Goal: Task Accomplishment & Management: Manage account settings

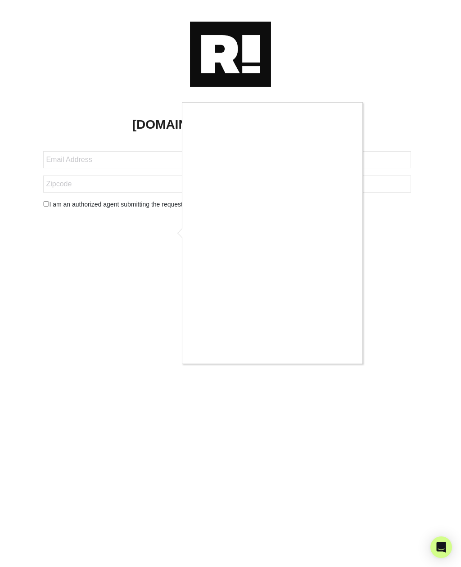
click at [171, 235] on div at bounding box center [230, 283] width 461 height 567
click at [176, 238] on div at bounding box center [230, 283] width 461 height 567
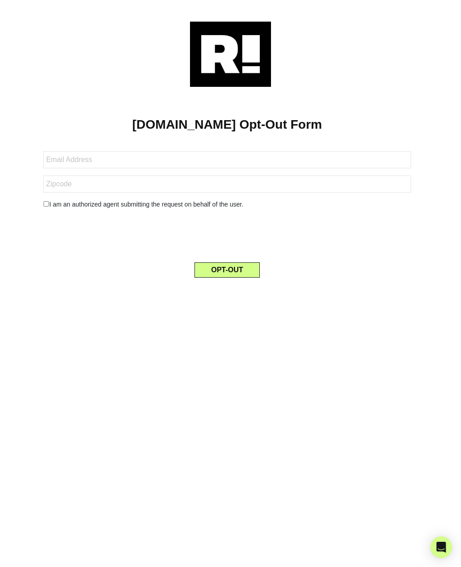
click at [244, 275] on button "OPT-OUT" at bounding box center [226, 269] width 65 height 15
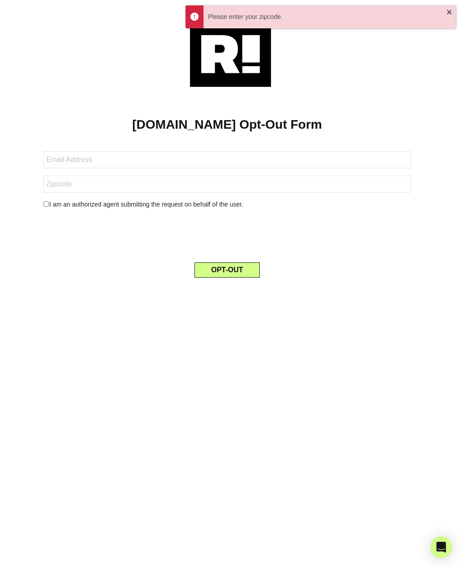
click at [238, 16] on div "Please enter your zipcode." at bounding box center [327, 16] width 239 height 9
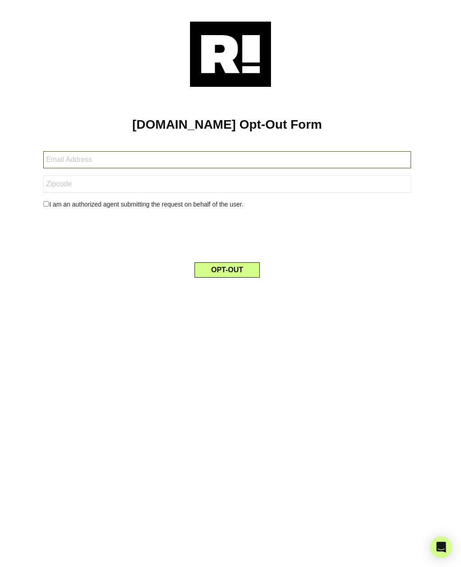
click at [128, 161] on input "text" at bounding box center [226, 159] width 367 height 17
type input "Pjs4th@aol.com"
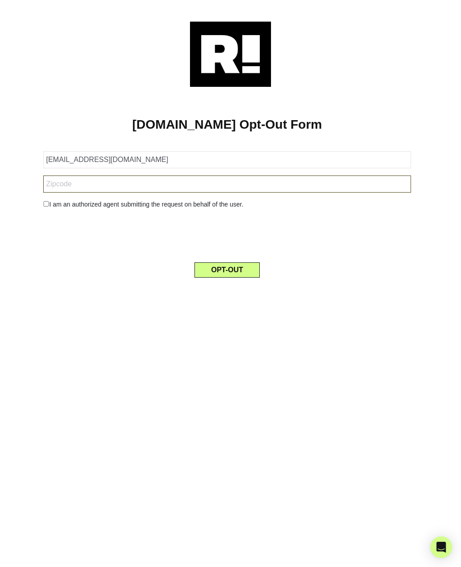
click at [99, 188] on input "text" at bounding box center [226, 184] width 367 height 17
type input "10065"
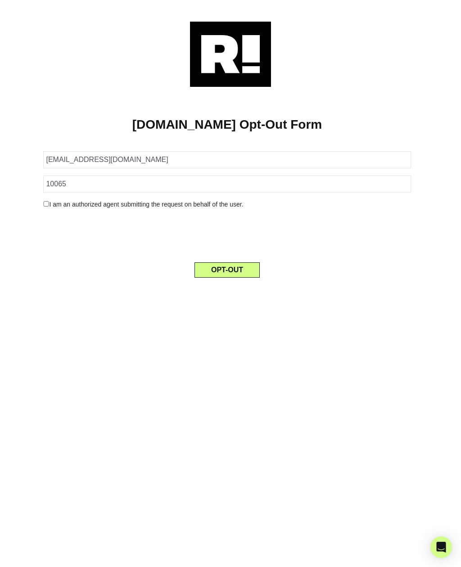
click at [254, 272] on button "OPT-OUT" at bounding box center [226, 269] width 65 height 15
